Goal: Find specific page/section: Find specific page/section

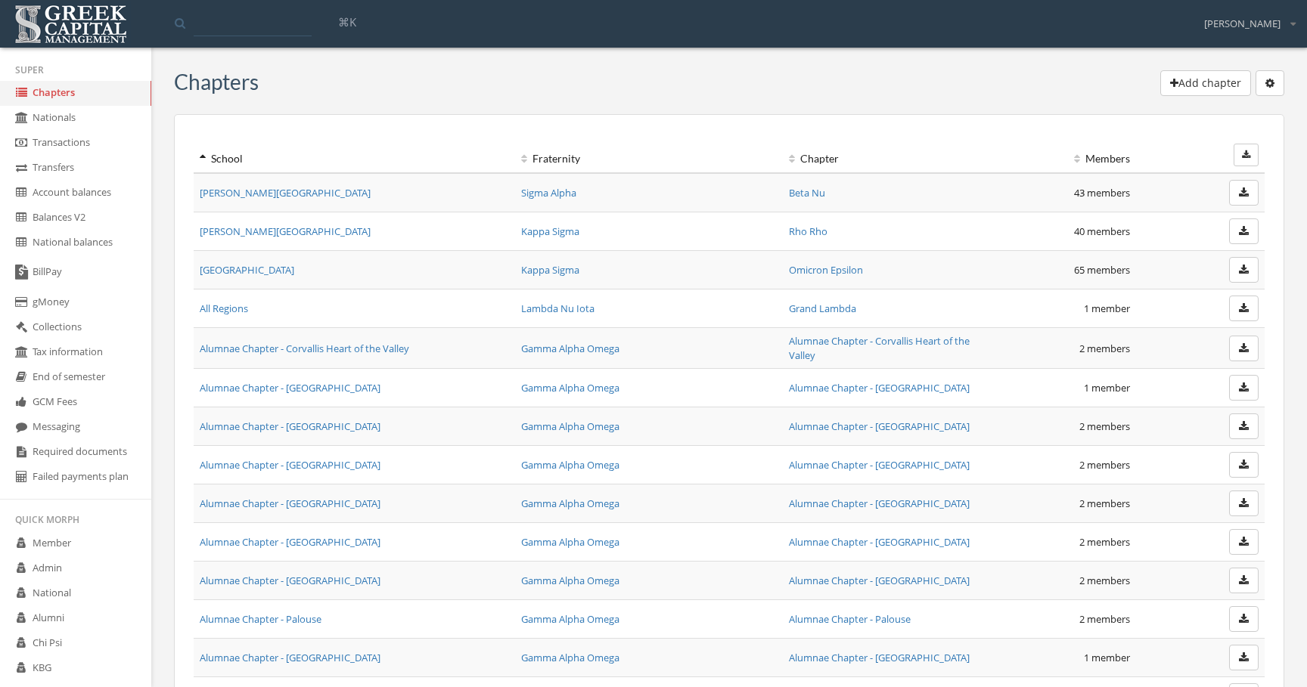
click at [92, 457] on link "Required documents" at bounding box center [75, 452] width 151 height 25
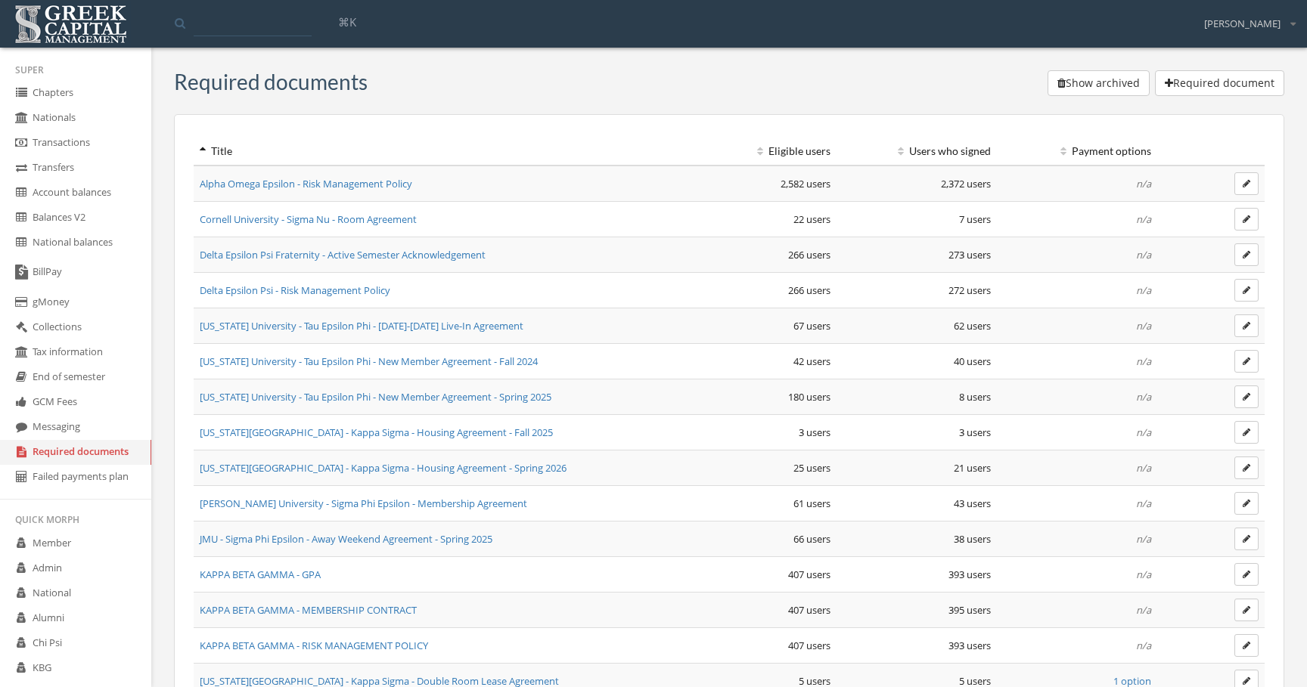
click at [325, 197] on td "Alpha Omega Epsilon - Risk Management Policy" at bounding box center [435, 184] width 482 height 36
click at [329, 192] on td "Alpha Omega Epsilon - Risk Management Policy" at bounding box center [435, 184] width 482 height 36
click at [329, 191] on td "Alpha Omega Epsilon - Risk Management Policy" at bounding box center [435, 184] width 482 height 36
click at [330, 190] on link "Alpha Omega Epsilon - Risk Management Policy" at bounding box center [306, 184] width 213 height 14
click at [403, 335] on td "Indiana University - Tau Epsilon Phi - 2025-2026 Live-In Agreement" at bounding box center [435, 327] width 482 height 36
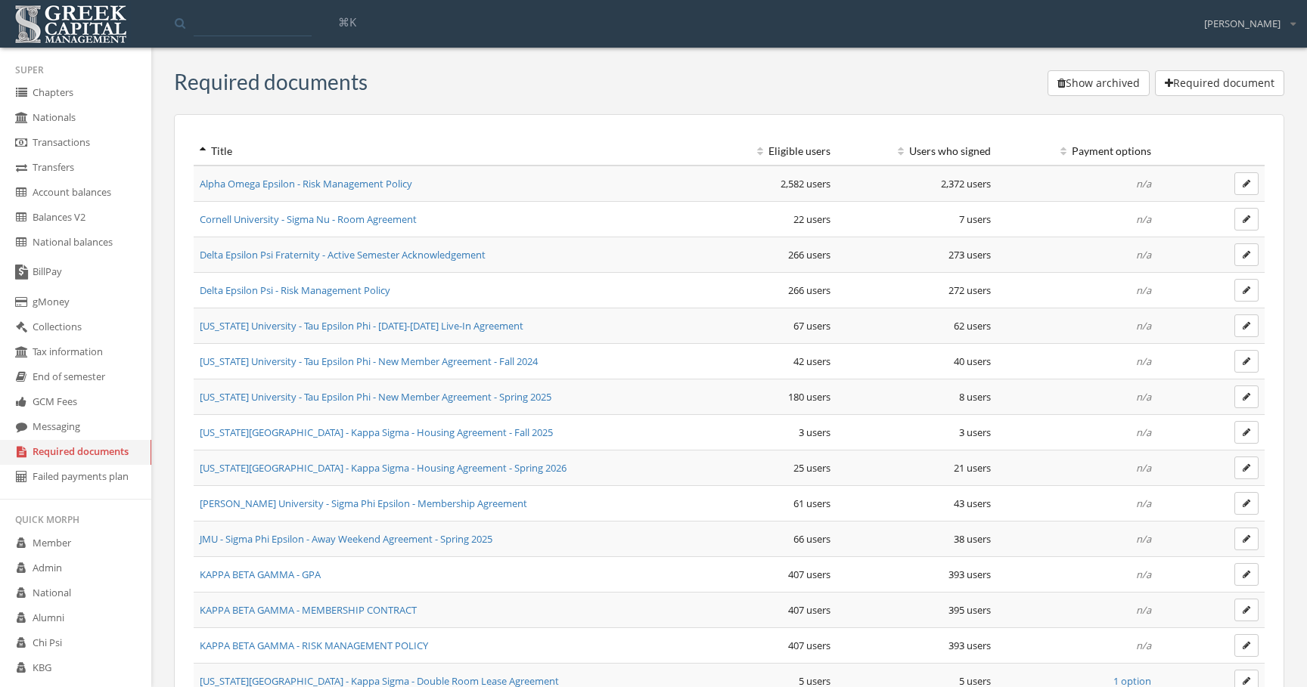
click at [403, 320] on link "Indiana University - Tau Epsilon Phi - 2025-2026 Live-In Agreement" at bounding box center [362, 326] width 324 height 14
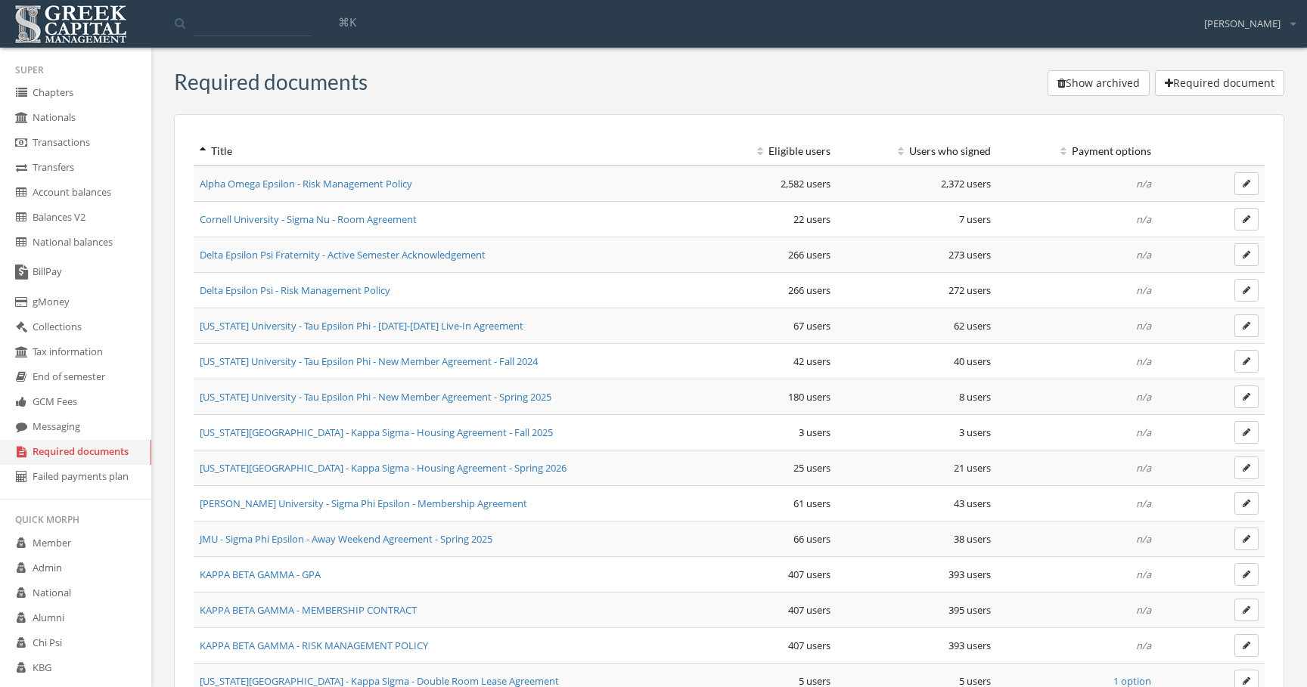
click at [100, 94] on link "Chapters" at bounding box center [75, 93] width 151 height 25
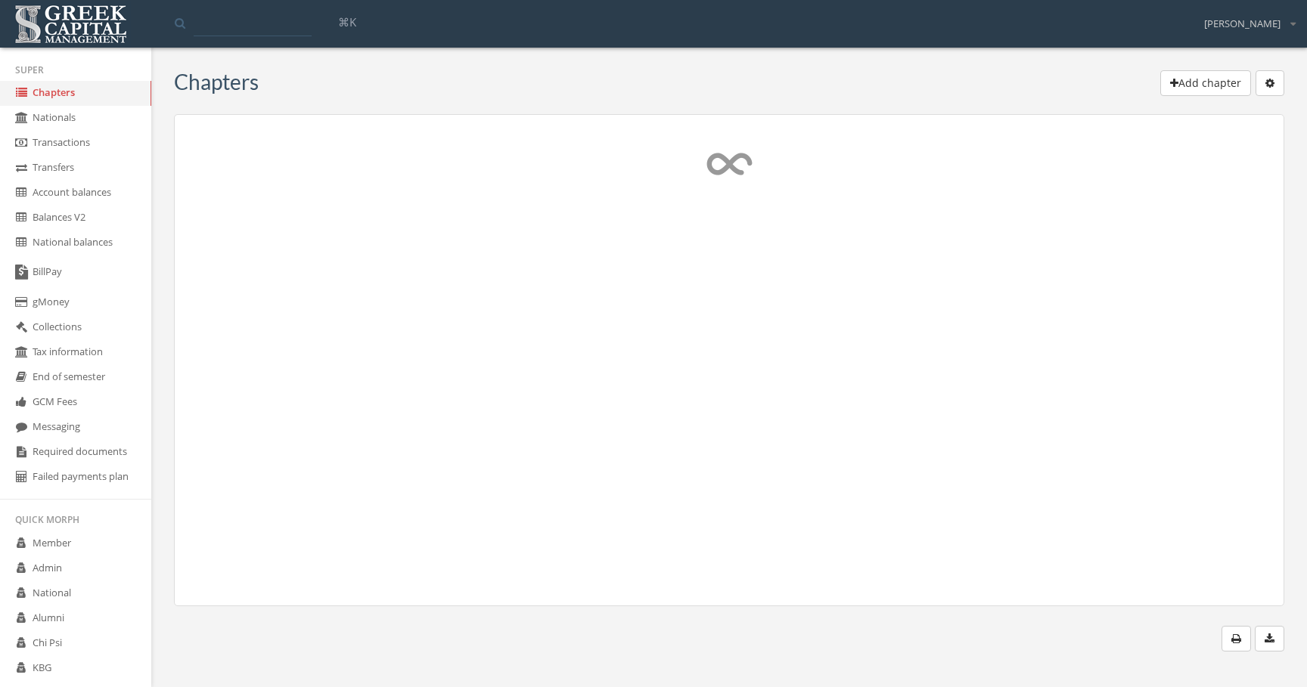
click at [1264, 66] on div "Chapters Add chapter Download Admins Manage Terms Salespeople access View Archi…" at bounding box center [729, 363] width 1156 height 608
click at [1264, 83] on button "button" at bounding box center [1269, 83] width 29 height 26
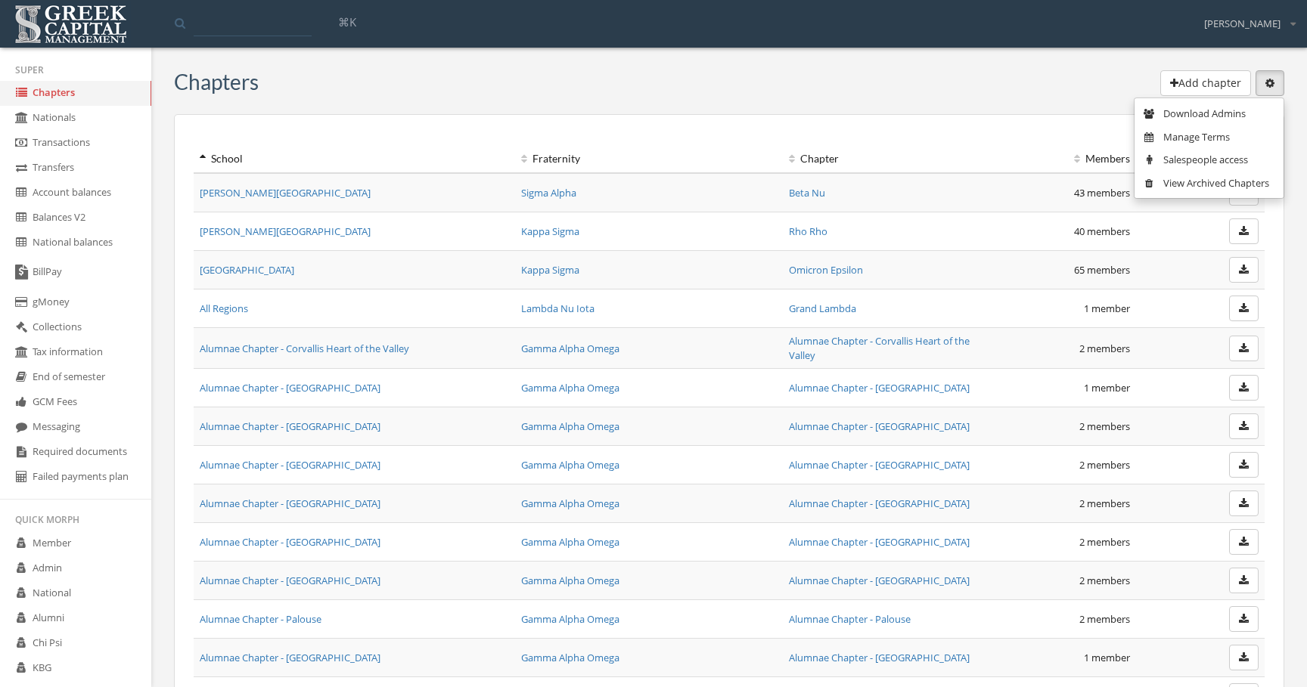
click at [1220, 157] on link "Salespeople access" at bounding box center [1209, 159] width 138 height 23
